Goal: Communication & Community: Answer question/provide support

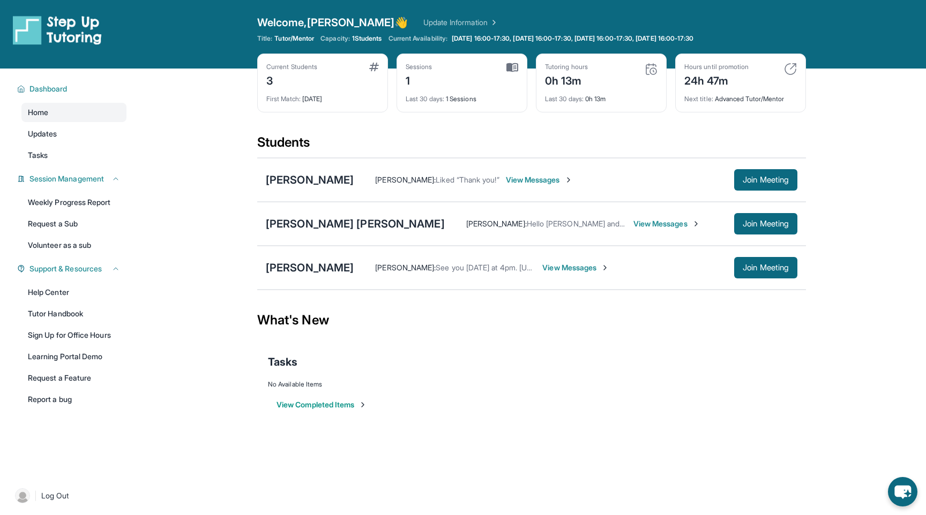
click at [506, 182] on span "View Messages" at bounding box center [539, 180] width 67 height 11
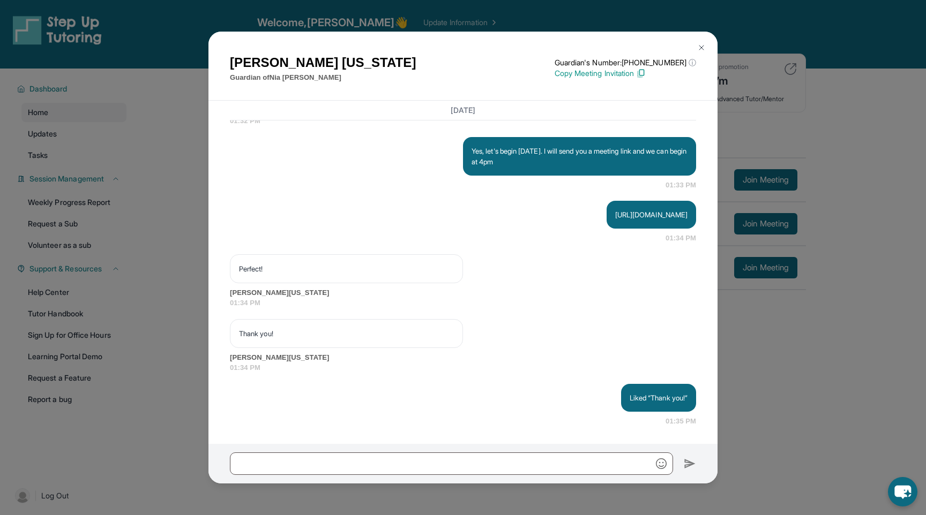
scroll to position [1907, 0]
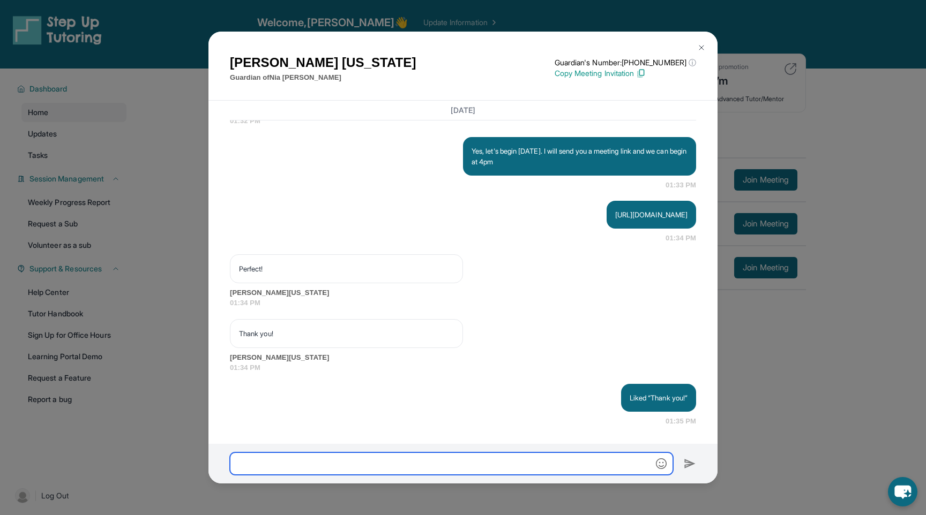
click at [336, 461] on input "text" at bounding box center [451, 464] width 443 height 23
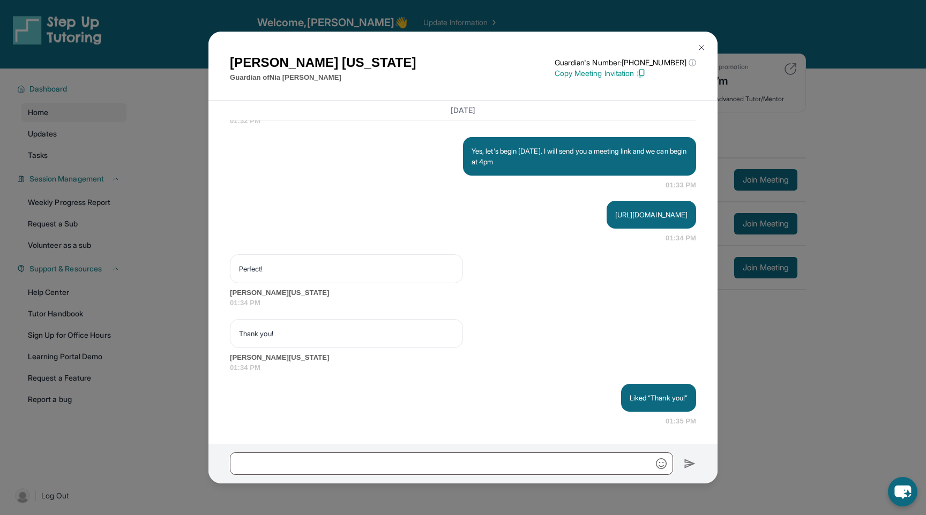
click at [281, 80] on p "Guardian of Nia Hamilton" at bounding box center [323, 77] width 186 height 11
click at [702, 46] on img at bounding box center [701, 47] width 9 height 9
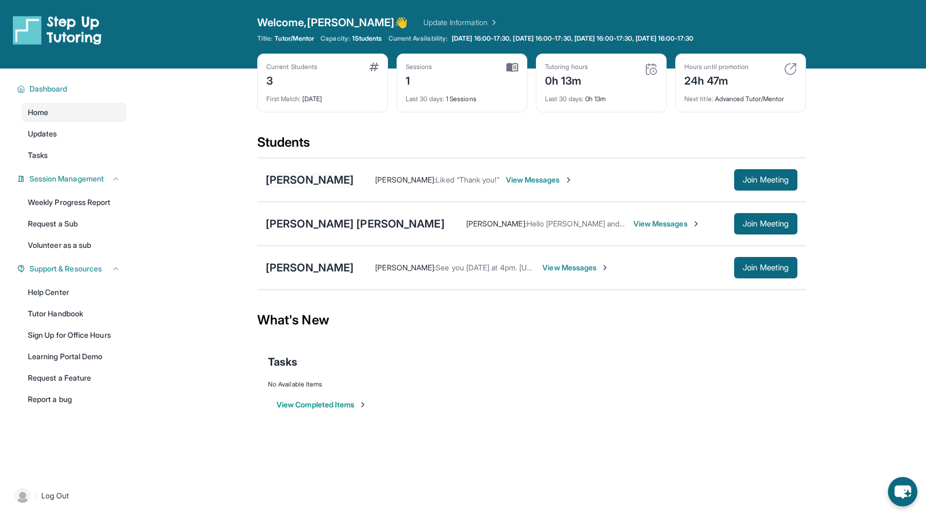
click at [279, 178] on div "[PERSON_NAME]" at bounding box center [310, 180] width 88 height 15
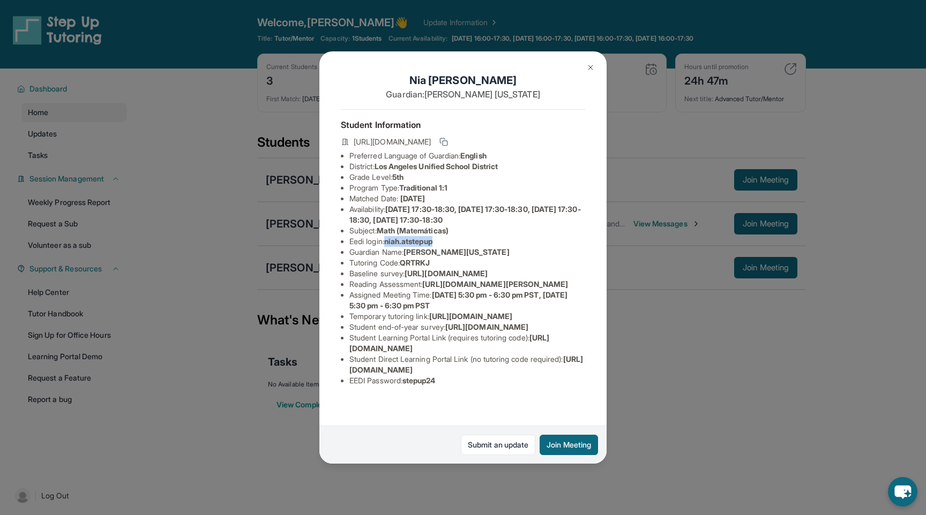
drag, startPoint x: 388, startPoint y: 243, endPoint x: 440, endPoint y: 246, distance: 51.5
click at [440, 246] on li "Eedi login : niah.atstepup" at bounding box center [467, 241] width 236 height 11
copy span "niah.atstepup"
drag, startPoint x: 409, startPoint y: 409, endPoint x: 443, endPoint y: 409, distance: 34.3
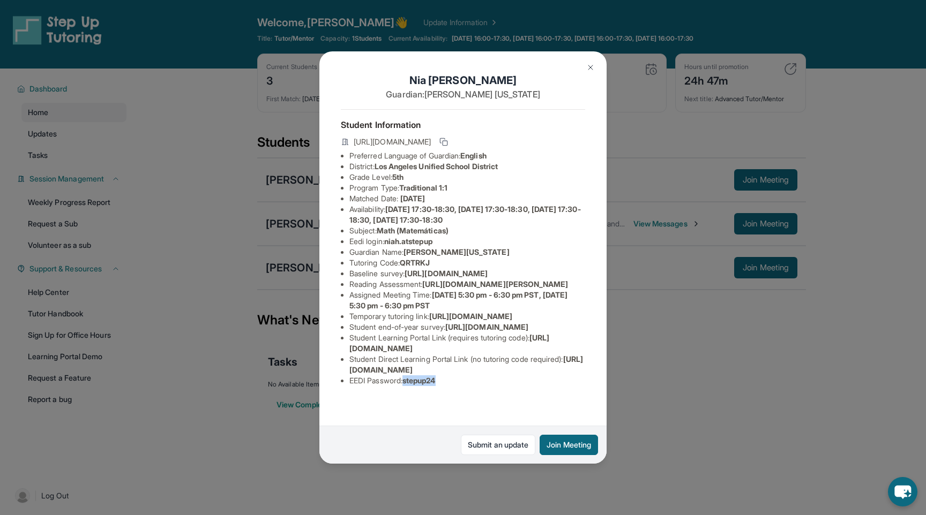
click at [443, 386] on li "EEDI Password : stepup24" at bounding box center [467, 381] width 236 height 11
copy span "stepup24"
click at [588, 68] on img at bounding box center [590, 67] width 9 height 9
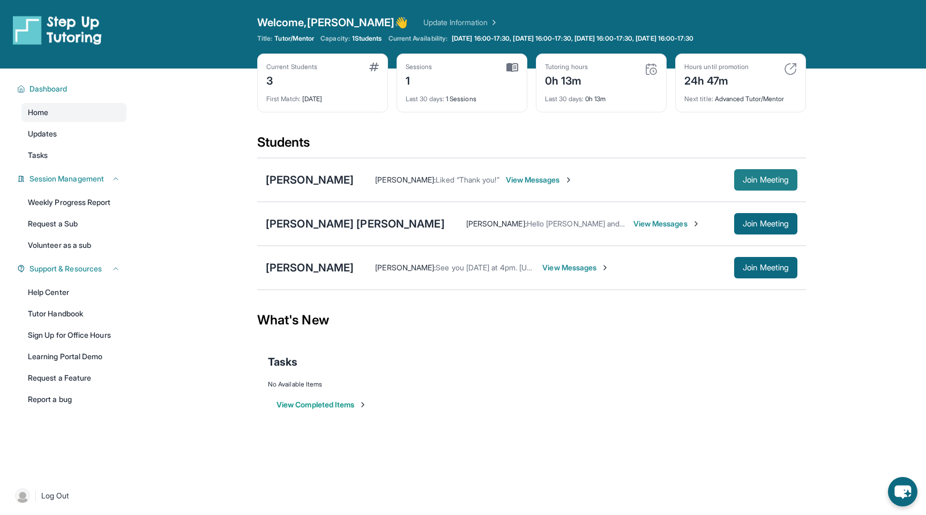
click at [760, 183] on span "Join Meeting" at bounding box center [766, 180] width 46 height 6
click at [775, 172] on button "Join Meeting" at bounding box center [765, 179] width 63 height 21
click at [286, 179] on div "[PERSON_NAME]" at bounding box center [310, 180] width 88 height 15
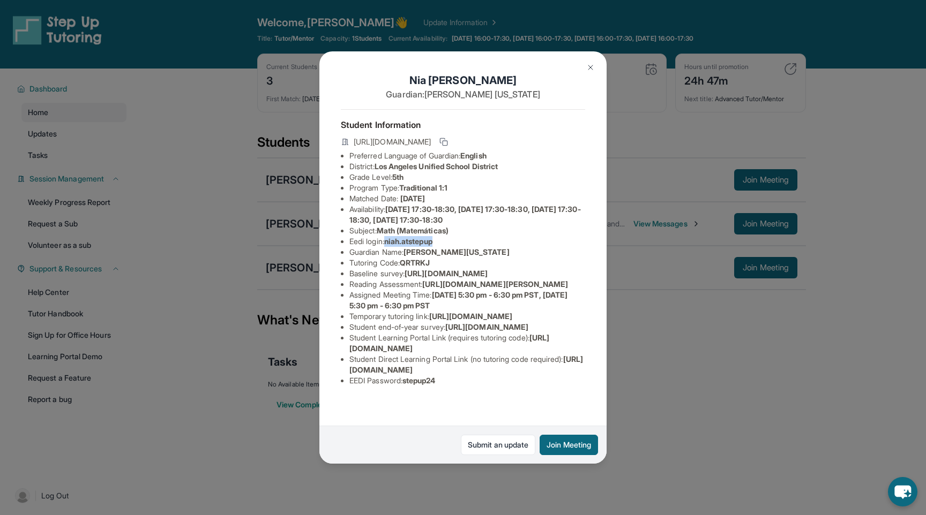
drag, startPoint x: 389, startPoint y: 243, endPoint x: 441, endPoint y: 241, distance: 52.0
click at [441, 241] on li "Eedi login : niah.atstepup" at bounding box center [467, 241] width 236 height 11
copy span "niah.atstepup"
drag, startPoint x: 409, startPoint y: 407, endPoint x: 444, endPoint y: 404, distance: 34.9
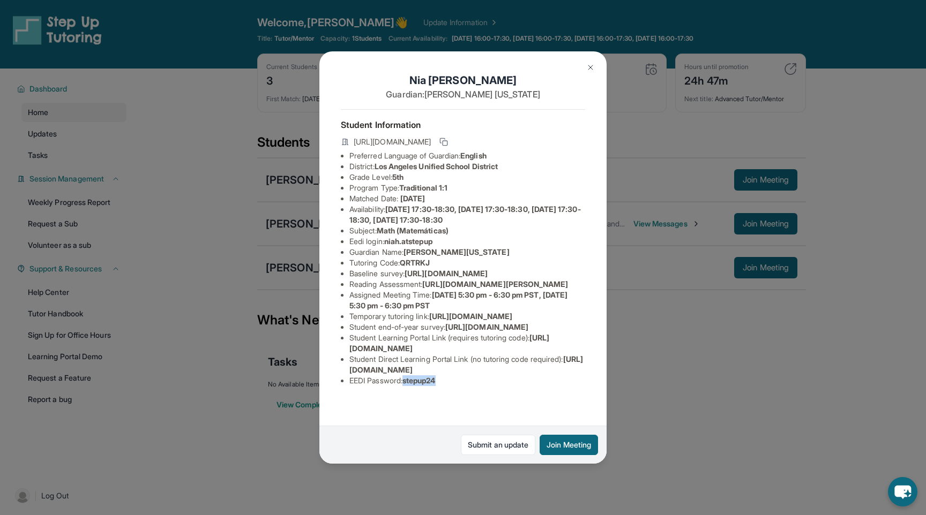
click at [444, 386] on li "EEDI Password : stepup24" at bounding box center [467, 381] width 236 height 11
copy span "stepup24"
drag, startPoint x: 389, startPoint y: 191, endPoint x: 442, endPoint y: 190, distance: 52.5
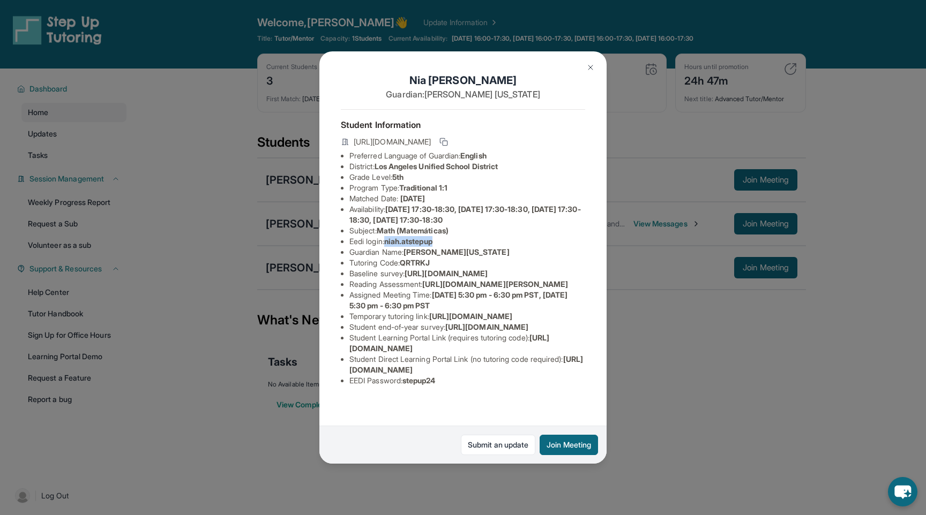
click at [442, 236] on li "Eedi login : niah.atstepup" at bounding box center [467, 241] width 236 height 11
copy span "niah.atstepup"
click at [591, 69] on img at bounding box center [590, 67] width 9 height 9
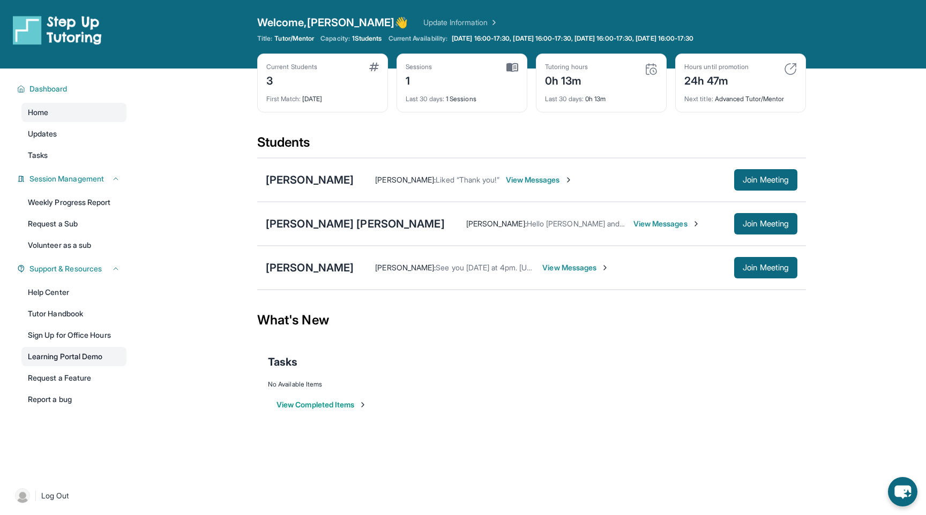
click at [47, 357] on link "Learning Portal Demo" at bounding box center [73, 356] width 105 height 19
click at [44, 295] on link "Help Center" at bounding box center [73, 292] width 105 height 19
click at [743, 182] on span "Join Meeting" at bounding box center [766, 180] width 46 height 6
click at [443, 74] on div "Sessions 2" at bounding box center [462, 76] width 113 height 26
click at [510, 68] on img at bounding box center [512, 68] width 12 height 10
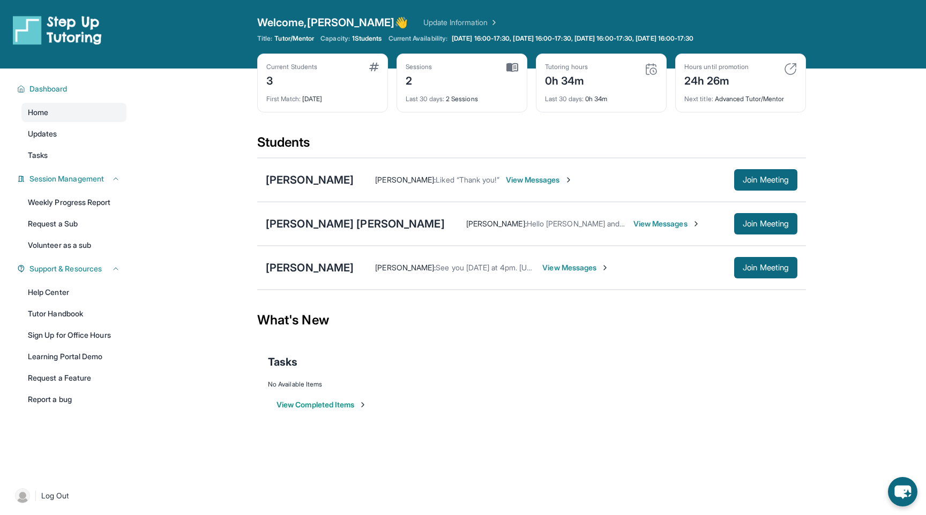
click at [510, 68] on img at bounding box center [512, 68] width 12 height 10
click at [65, 291] on link "Help Center" at bounding box center [73, 292] width 105 height 19
click at [761, 177] on span "Join Meeting" at bounding box center [766, 180] width 46 height 6
